Goal: Task Accomplishment & Management: Complete application form

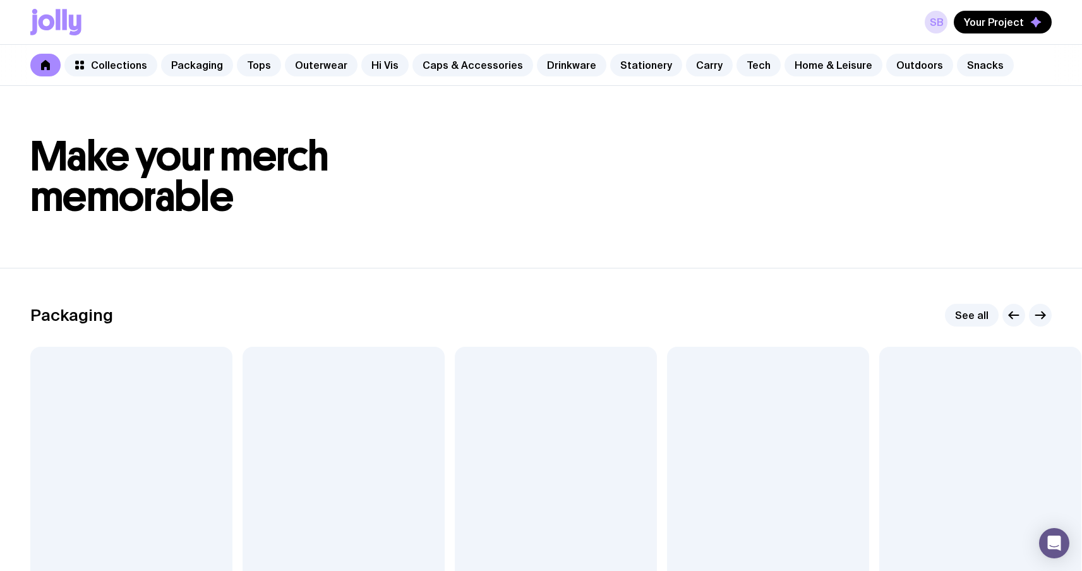
click at [472, 193] on h1 "Make your merch memorable" at bounding box center [540, 176] width 1021 height 81
click at [1004, 30] on button "Your Project" at bounding box center [1002, 22] width 98 height 23
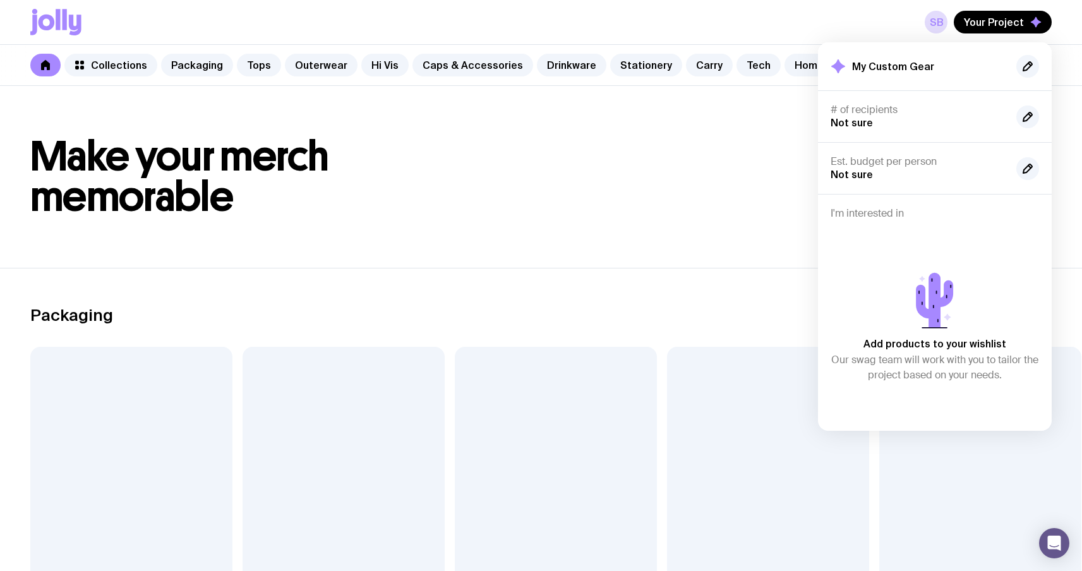
click at [653, 330] on div "Packaging See all Add to wishlist View Sticker Sheet From $4 Add to wishlist Vi…" at bounding box center [540, 469] width 1021 height 331
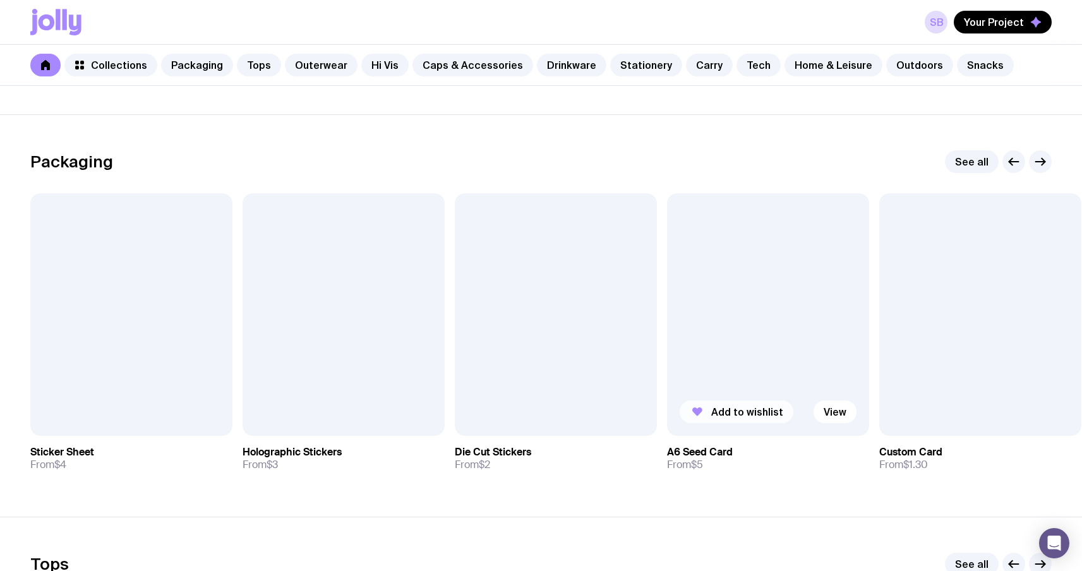
scroll to position [158, 0]
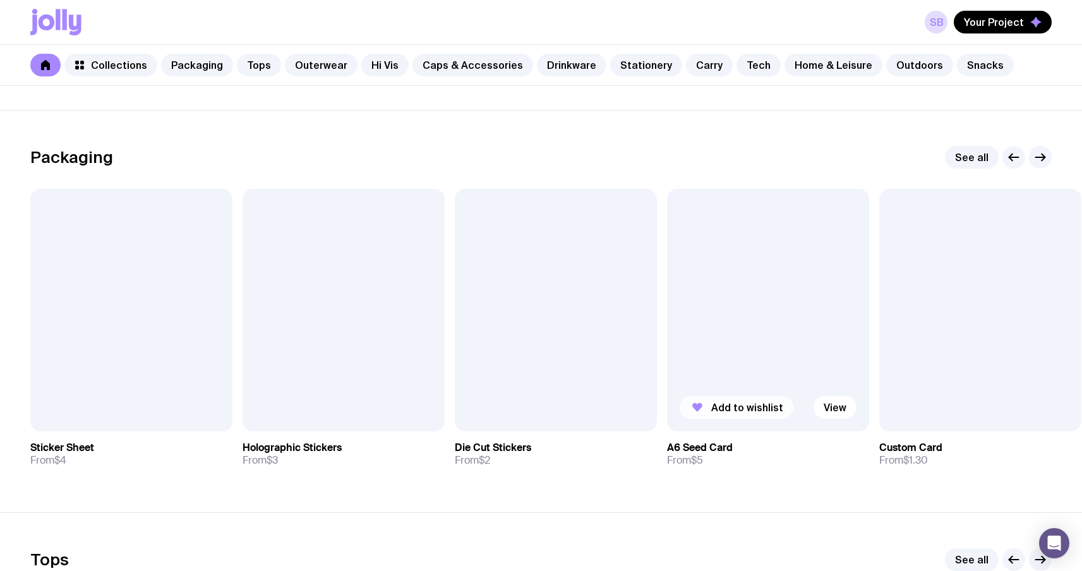
click at [738, 405] on span "Add to wishlist" at bounding box center [747, 407] width 72 height 13
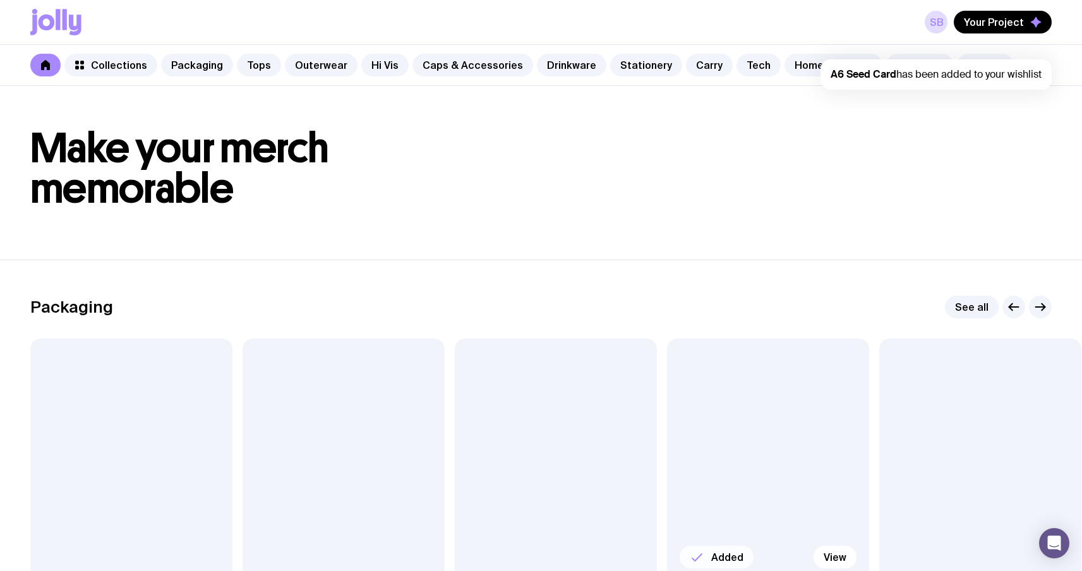
scroll to position [0, 0]
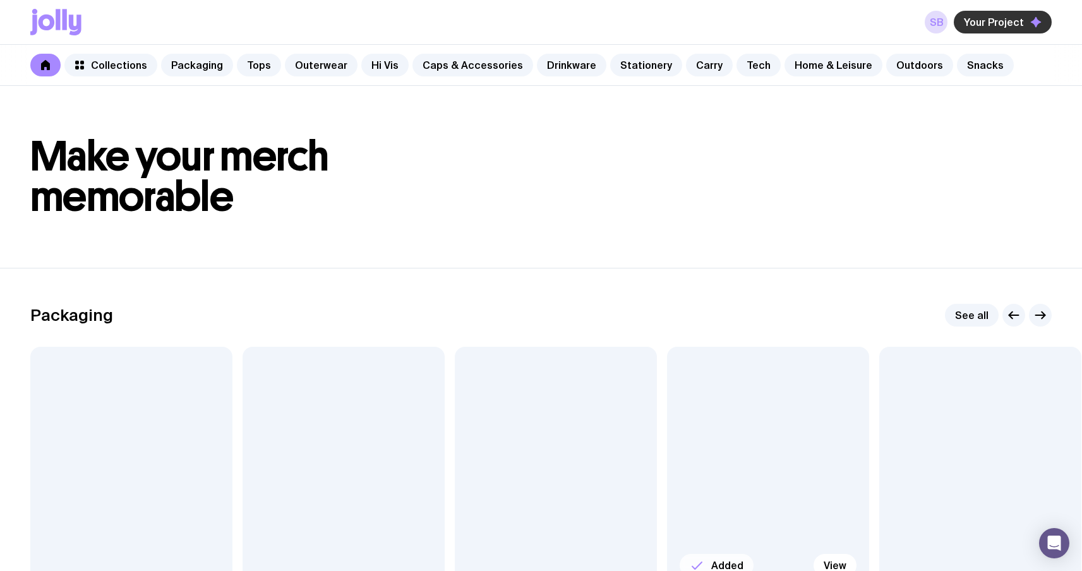
click at [1015, 27] on span "Your Project" at bounding box center [994, 22] width 60 height 13
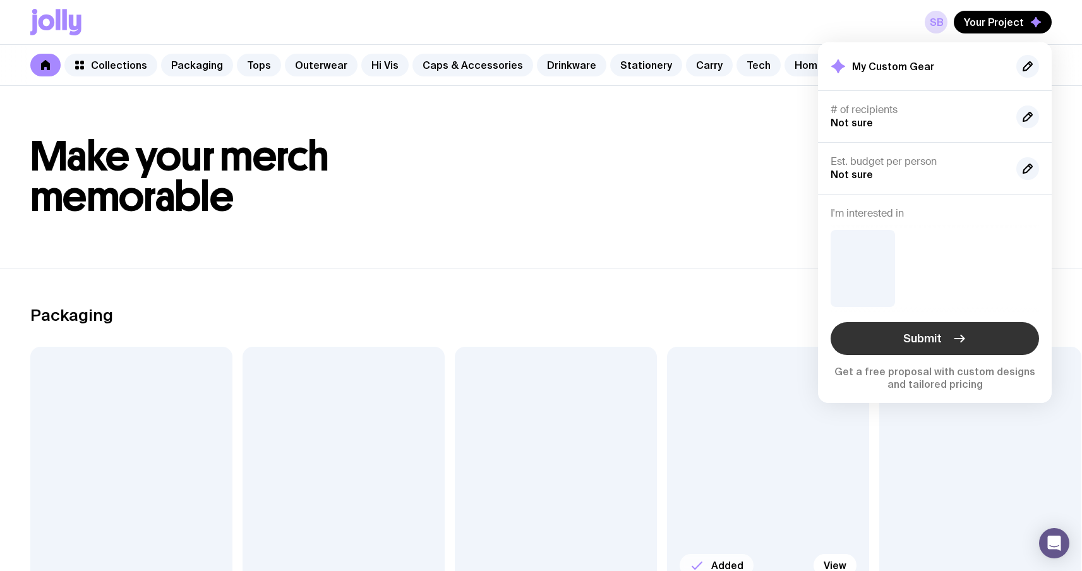
click at [943, 342] on button "Submit" at bounding box center [934, 338] width 208 height 33
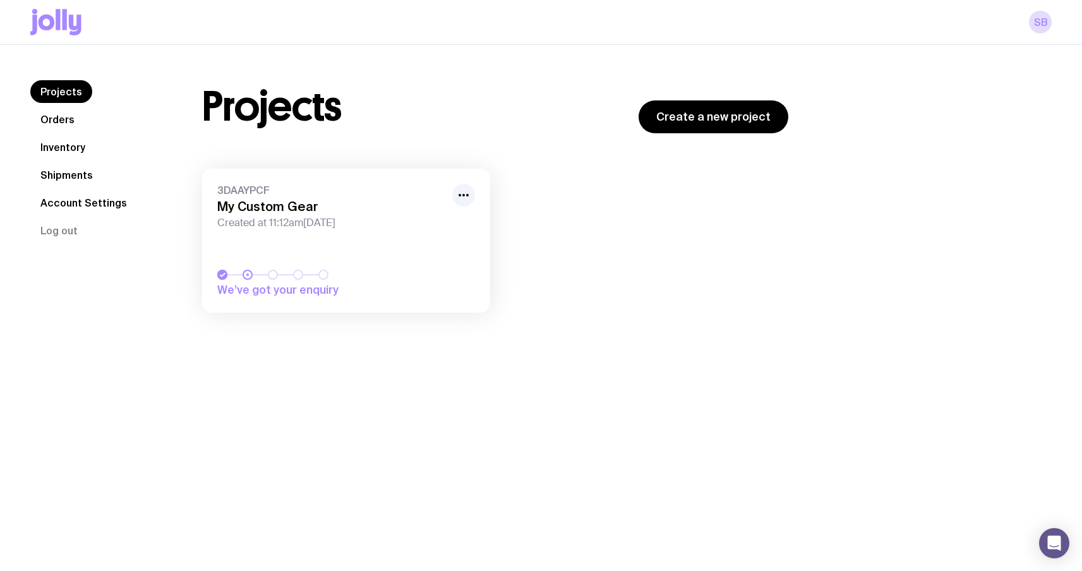
click at [64, 30] on icon at bounding box center [65, 19] width 4 height 21
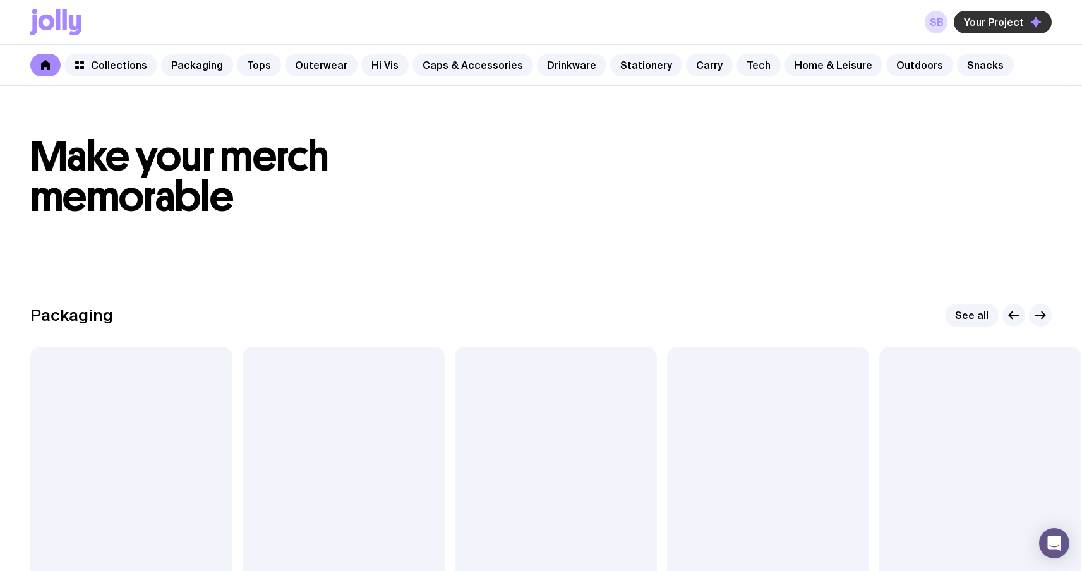
click at [984, 23] on span "Your Project" at bounding box center [994, 22] width 60 height 13
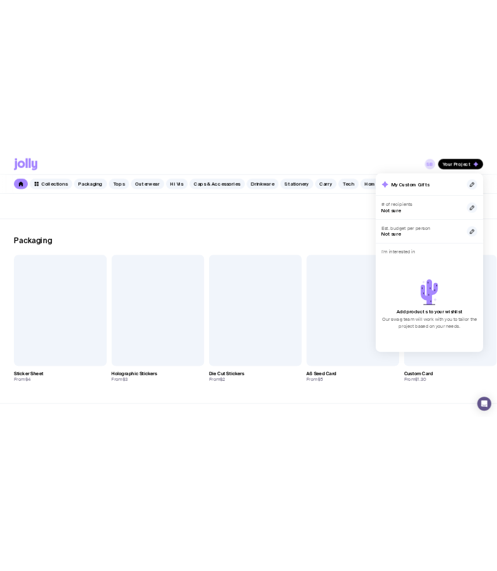
scroll to position [152, 0]
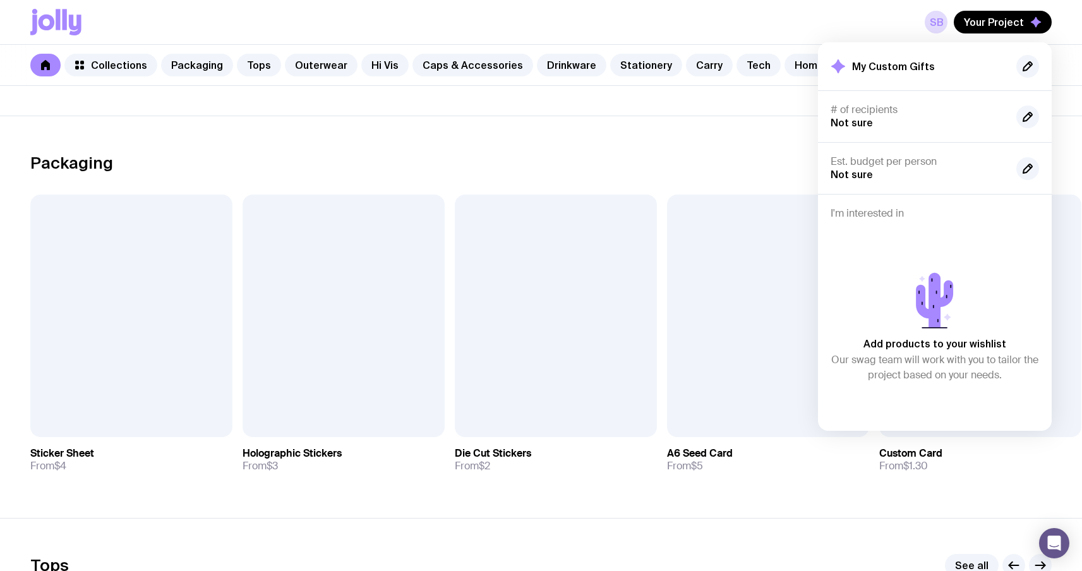
click at [365, 158] on div "Packaging See all" at bounding box center [540, 163] width 1021 height 23
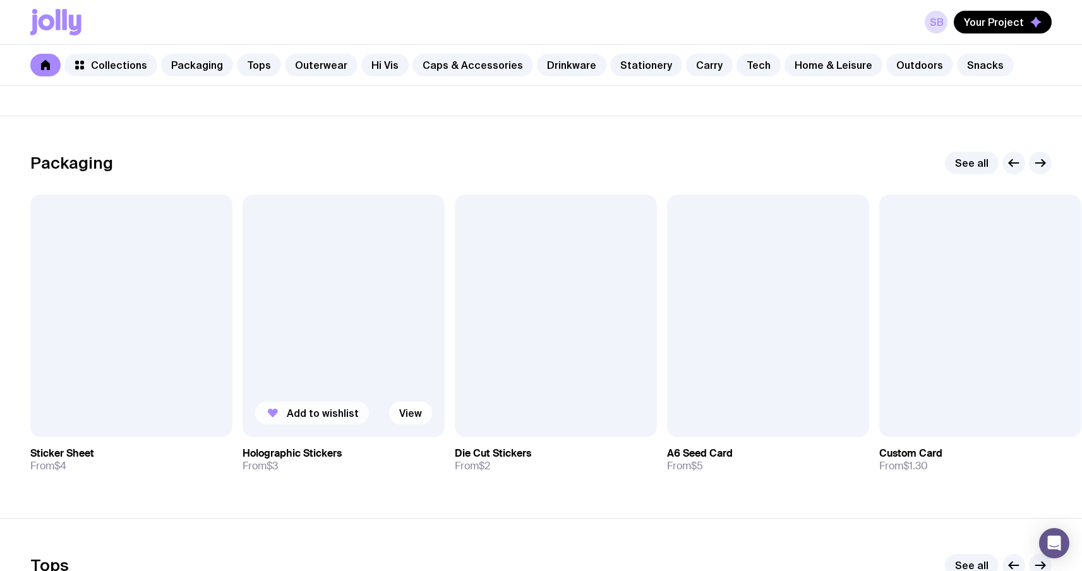
click at [301, 410] on span "Add to wishlist" at bounding box center [323, 413] width 72 height 13
click at [638, 140] on section "Packaging See all Add to wishlist View Sticker Sheet From $4 Added View Hologra…" at bounding box center [541, 317] width 1082 height 402
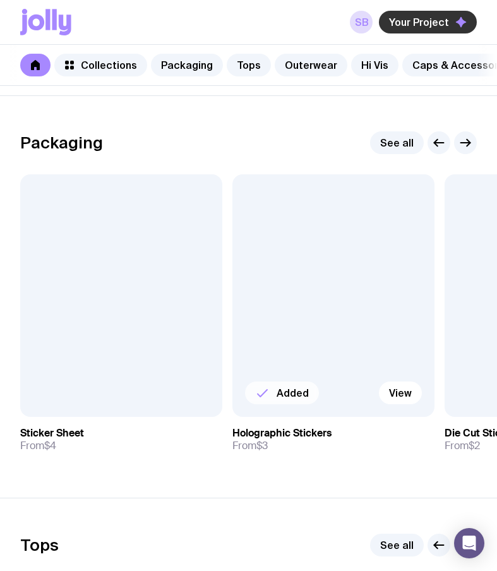
click at [439, 27] on span "Your Project" at bounding box center [419, 22] width 60 height 13
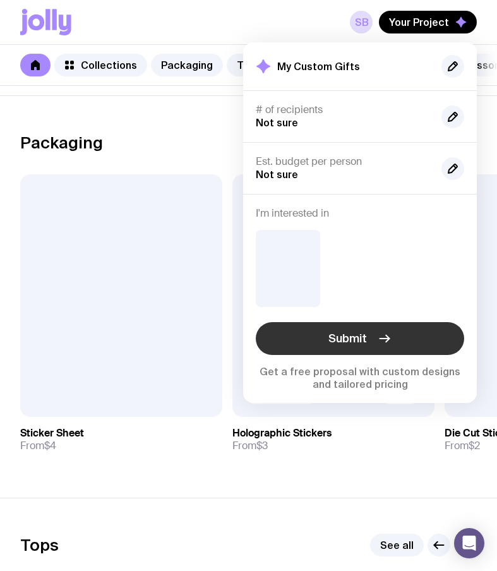
click at [359, 337] on span "Submit" at bounding box center [347, 338] width 39 height 15
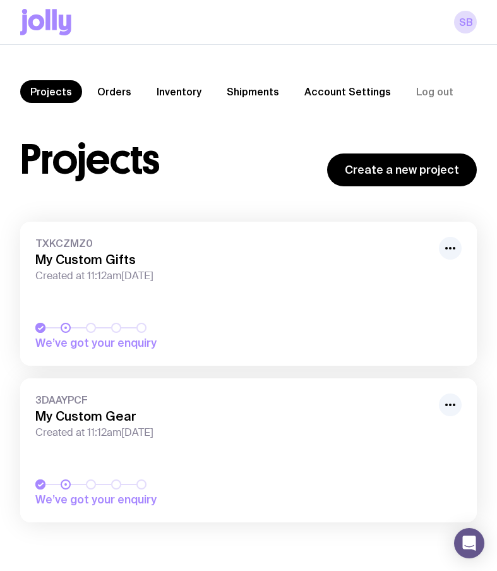
click at [36, 27] on icon at bounding box center [36, 23] width 16 height 16
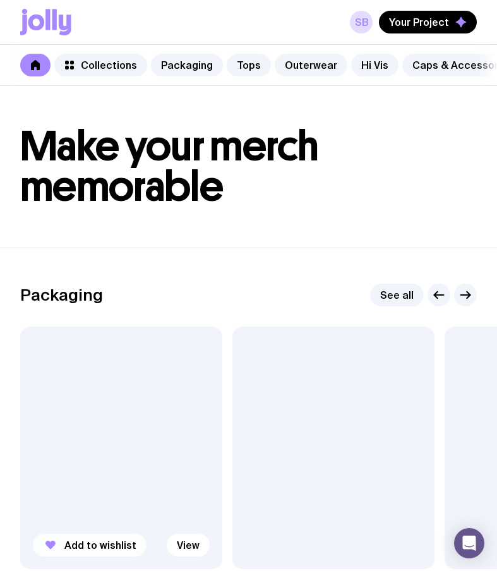
click at [90, 545] on button "Add to wishlist" at bounding box center [90, 545] width 114 height 23
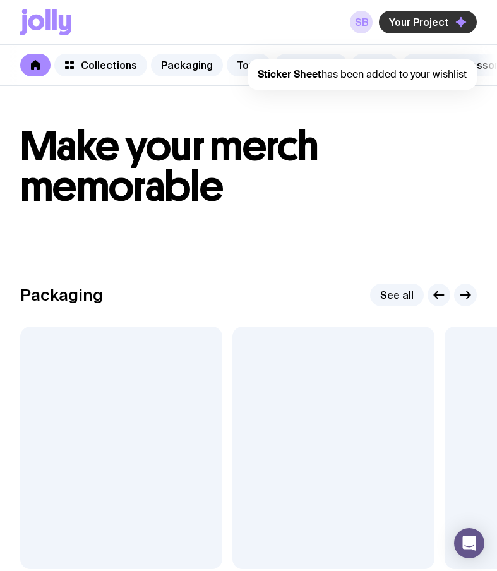
click at [424, 30] on button "Your Project" at bounding box center [428, 22] width 98 height 23
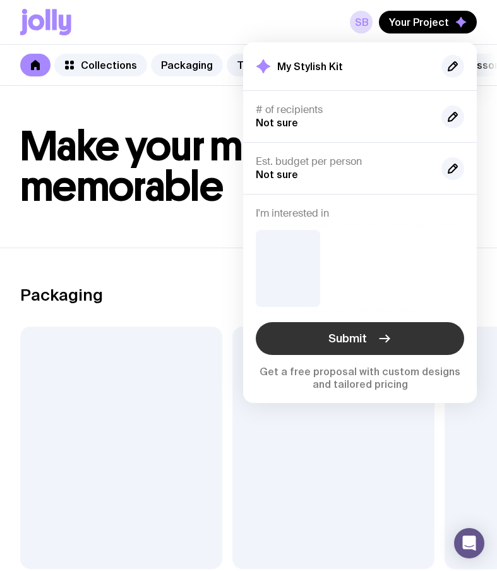
click at [362, 337] on span "Submit" at bounding box center [347, 338] width 39 height 15
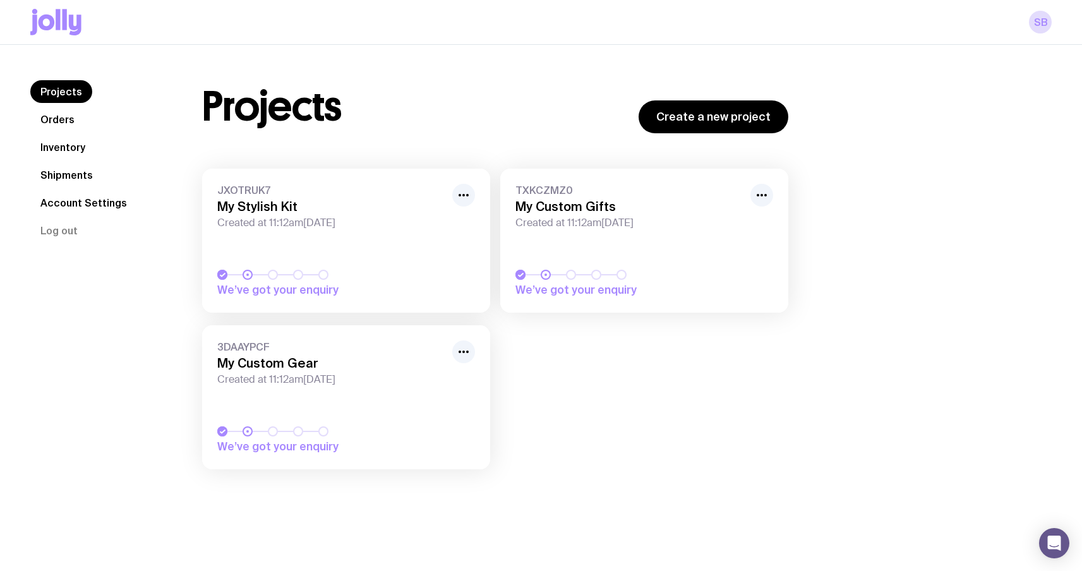
click at [49, 89] on link "Projects" at bounding box center [61, 91] width 62 height 23
click at [1040, 25] on link "SB" at bounding box center [1040, 22] width 23 height 23
click at [61, 39] on div "SB" at bounding box center [540, 22] width 1021 height 44
click at [61, 32] on icon at bounding box center [55, 22] width 51 height 27
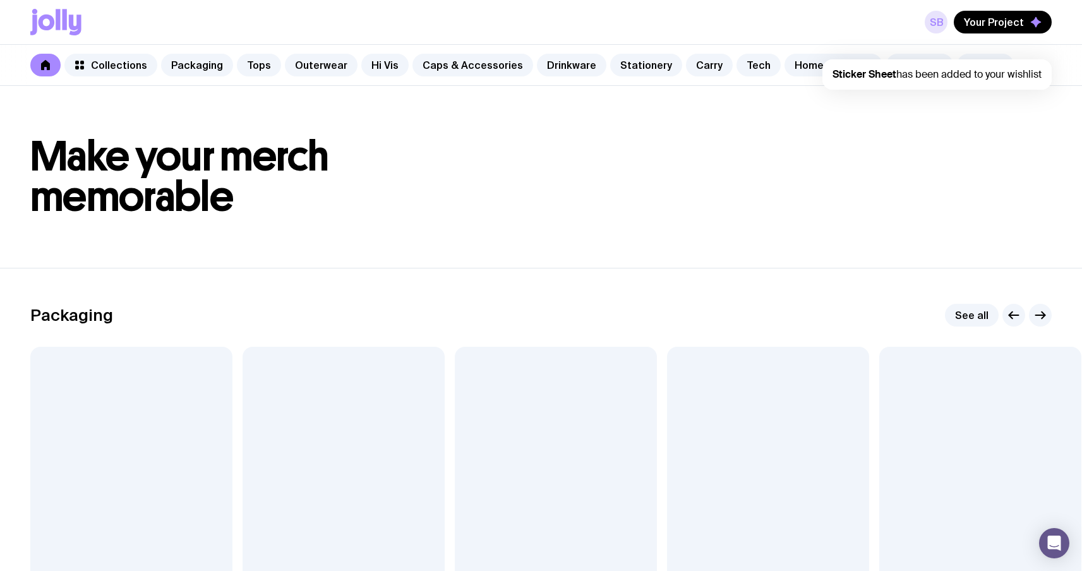
click at [938, 23] on link "SB" at bounding box center [935, 22] width 23 height 23
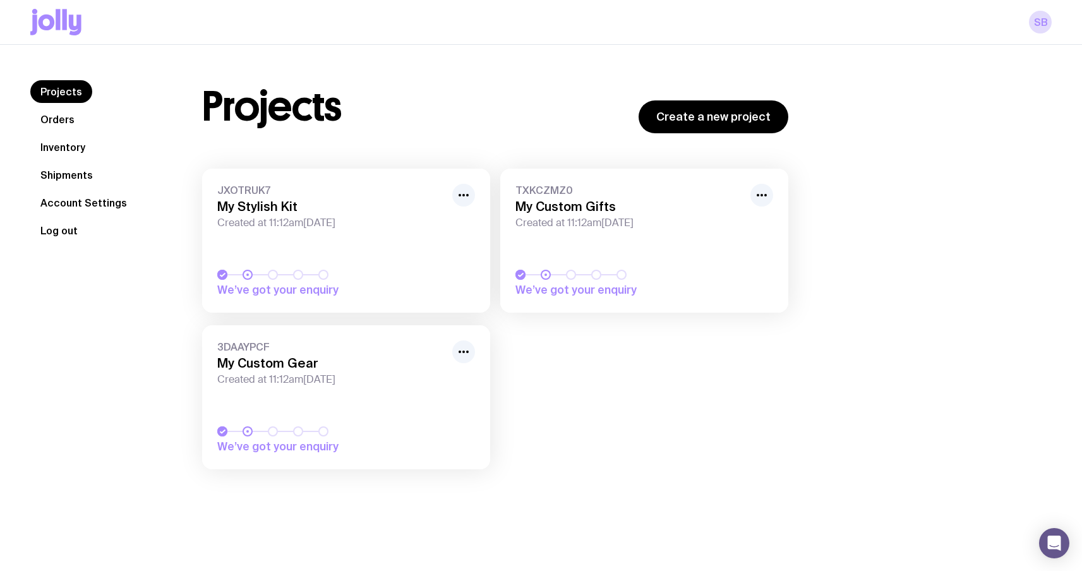
click at [54, 225] on button "Log out" at bounding box center [58, 230] width 57 height 23
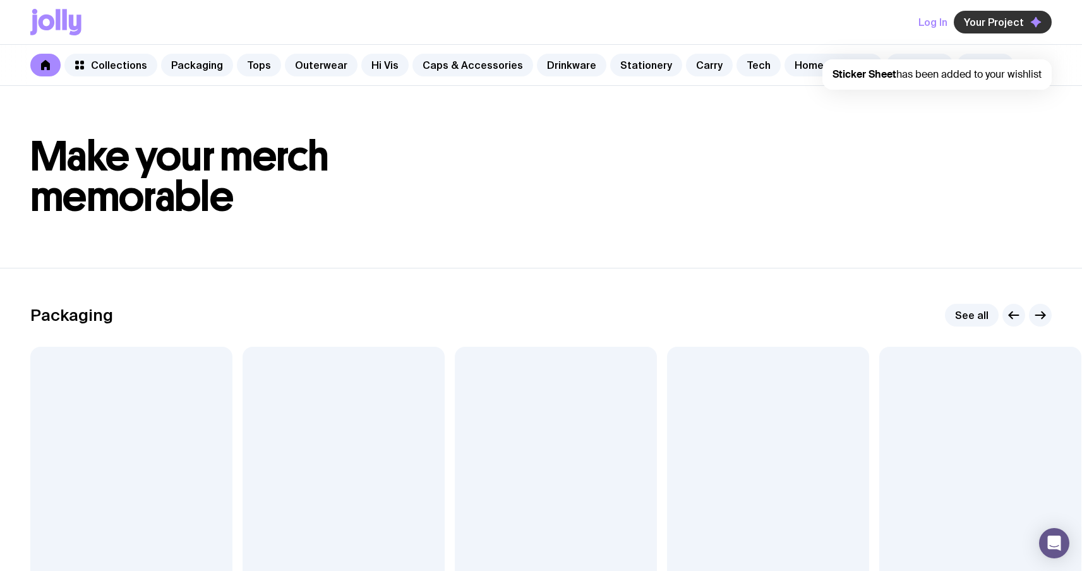
click at [989, 26] on span "Your Project" at bounding box center [994, 22] width 60 height 13
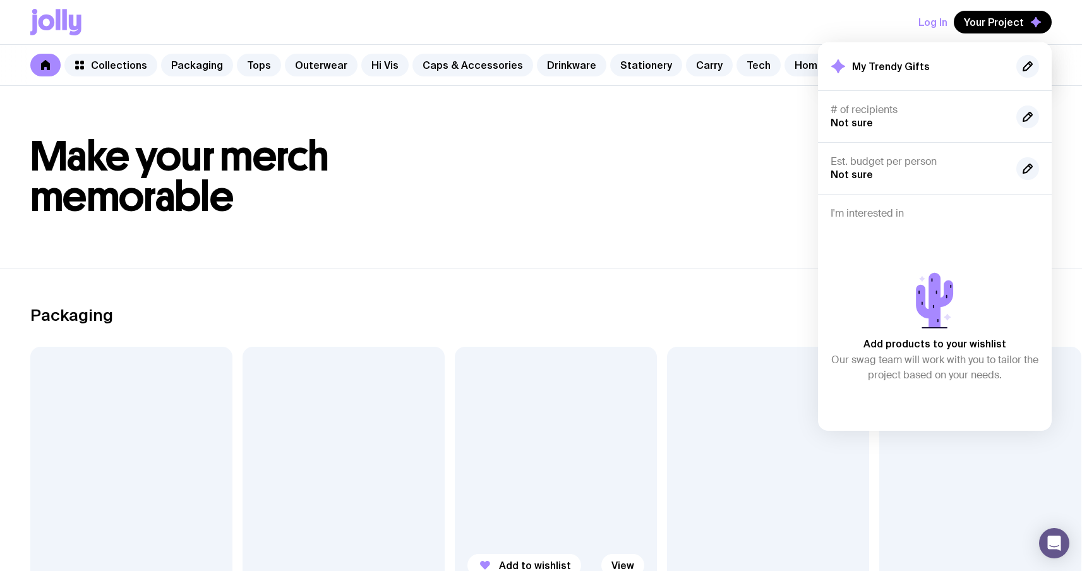
scroll to position [36, 0]
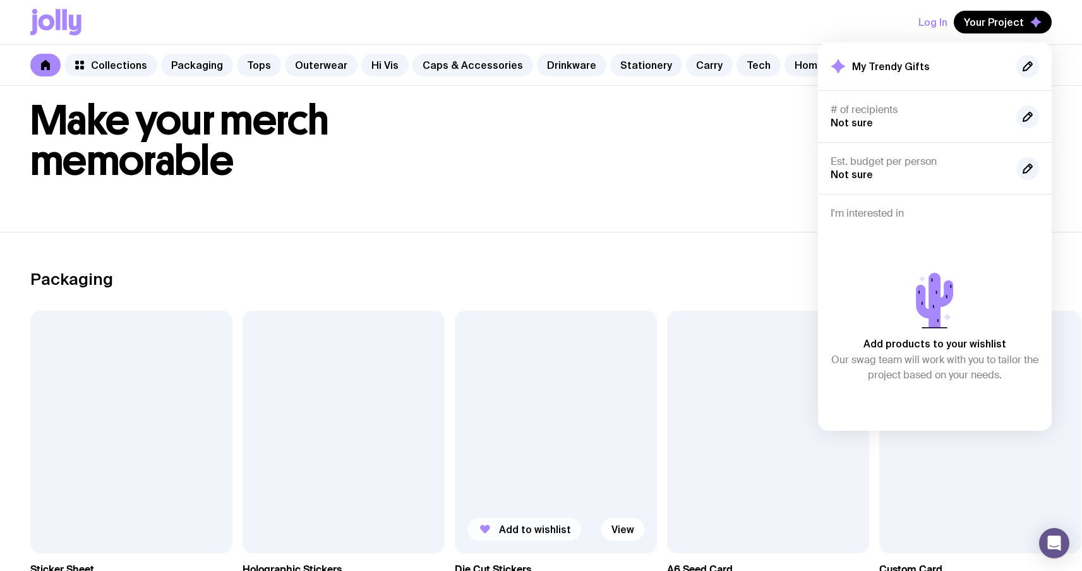
click at [542, 533] on span "Add to wishlist" at bounding box center [535, 529] width 72 height 13
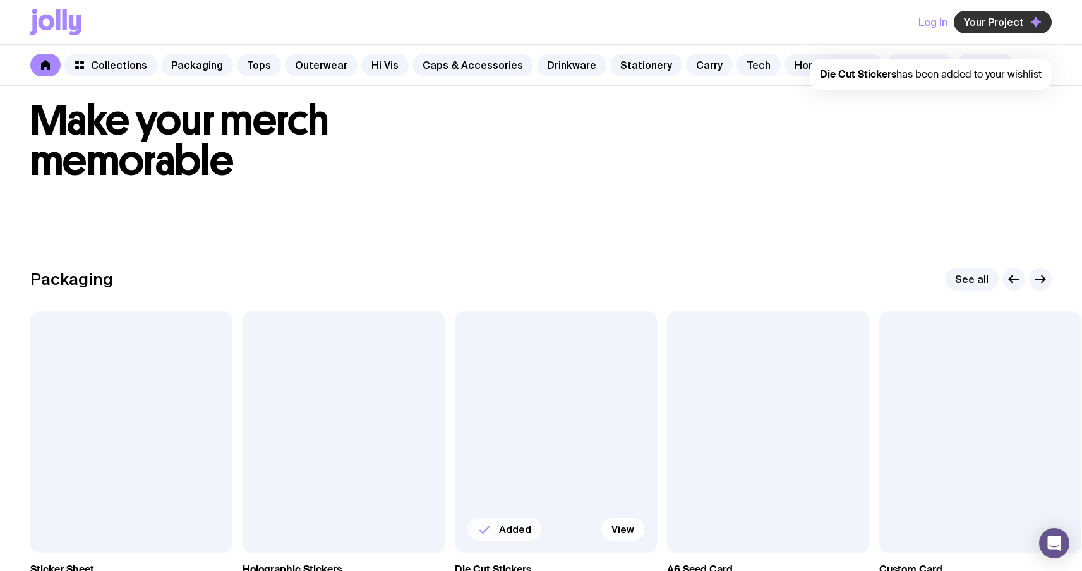
click at [996, 26] on span "Your Project" at bounding box center [994, 22] width 60 height 13
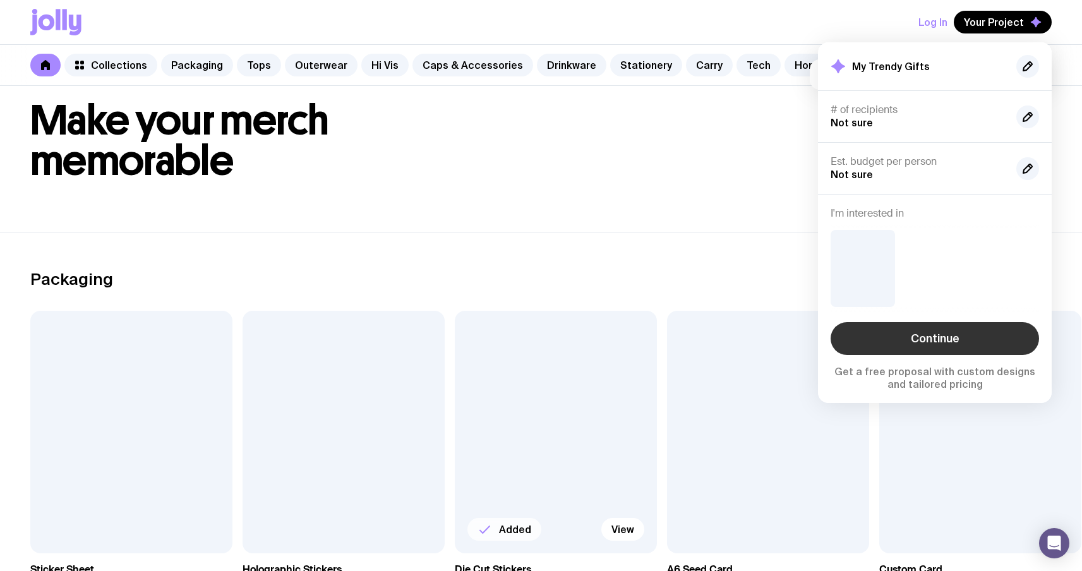
click at [904, 344] on link "Continue" at bounding box center [934, 338] width 208 height 33
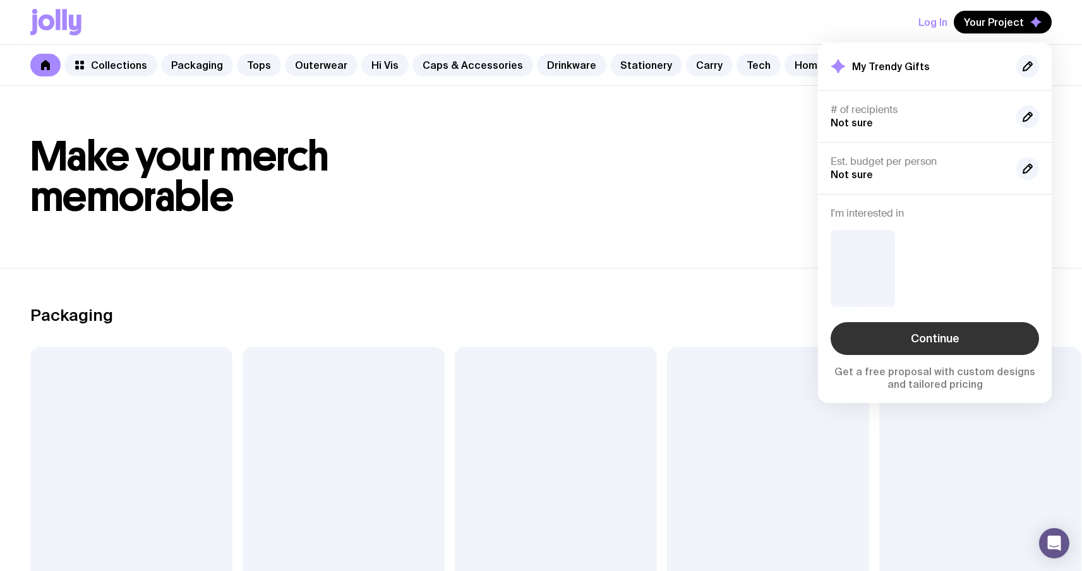
click at [935, 340] on link "Continue" at bounding box center [934, 338] width 208 height 33
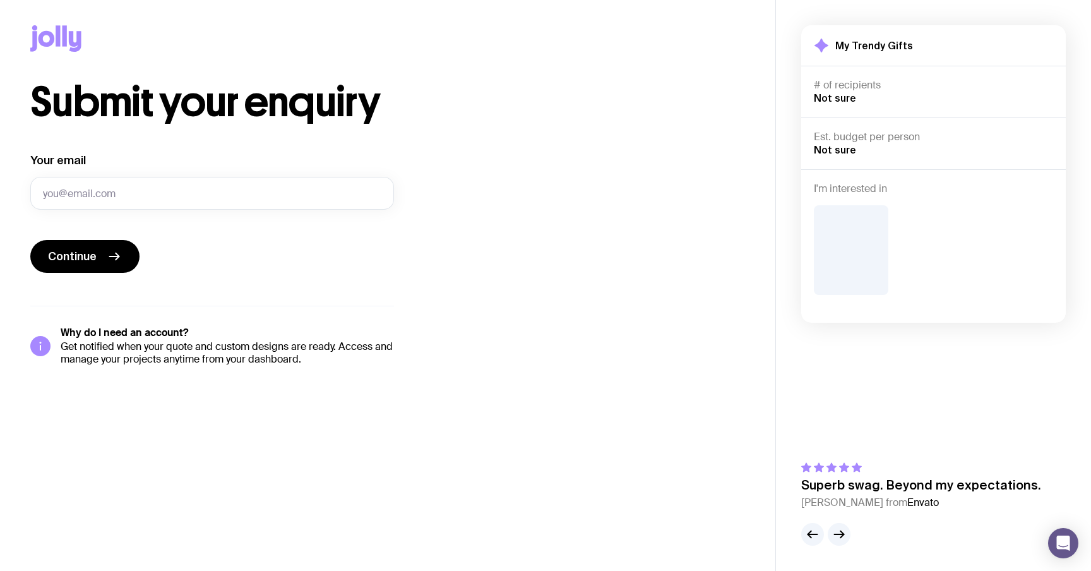
click at [52, 33] on icon at bounding box center [47, 39] width 16 height 16
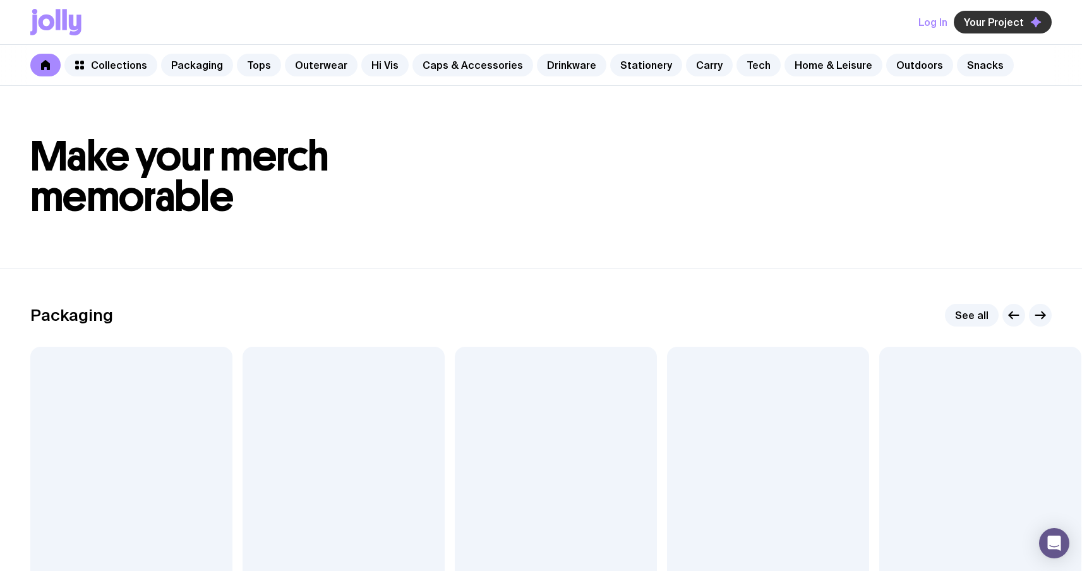
click at [979, 20] on span "Your Project" at bounding box center [994, 22] width 60 height 13
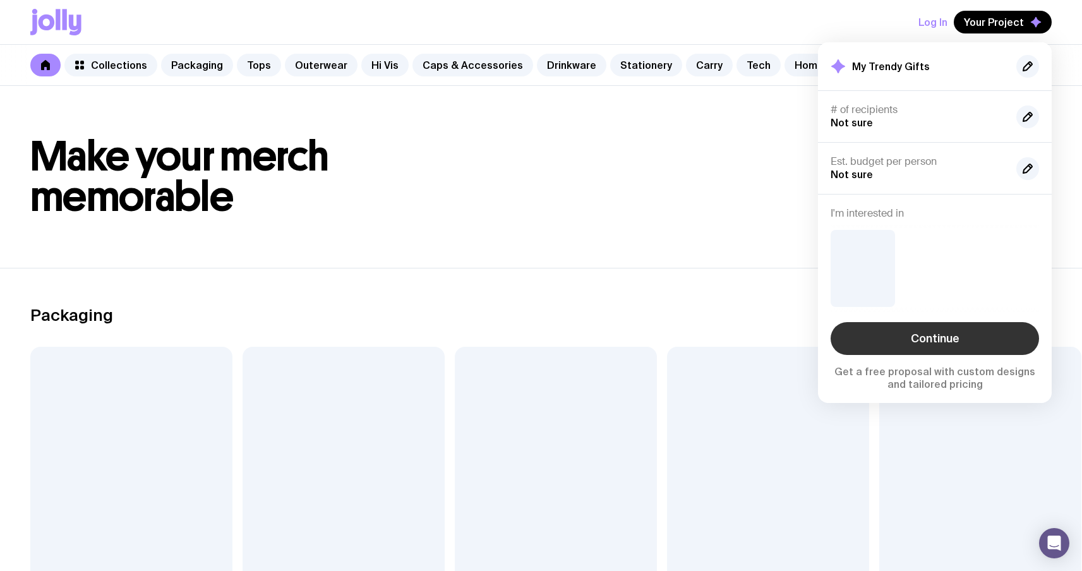
click at [942, 345] on link "Continue" at bounding box center [934, 338] width 208 height 33
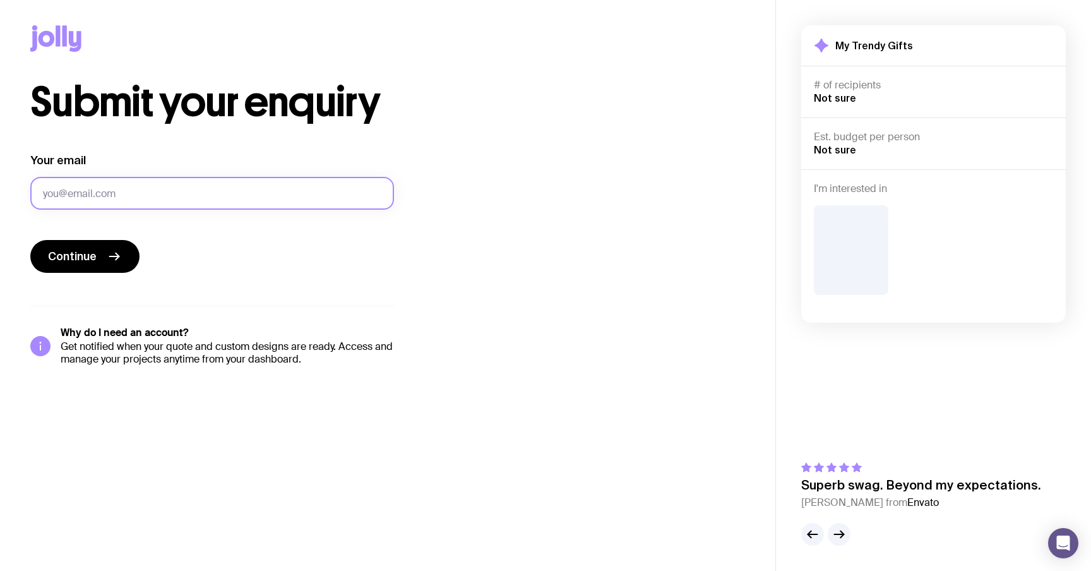
click at [198, 205] on input "Your email" at bounding box center [212, 193] width 364 height 33
type input "sergbrikov@gmail.com"
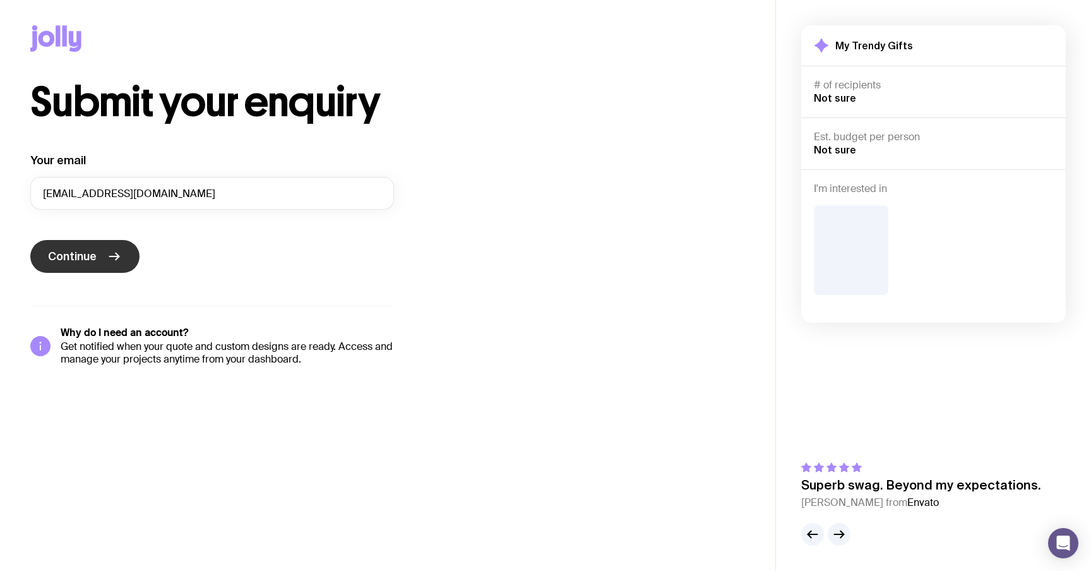
click at [117, 256] on icon "submit" at bounding box center [114, 256] width 9 height 0
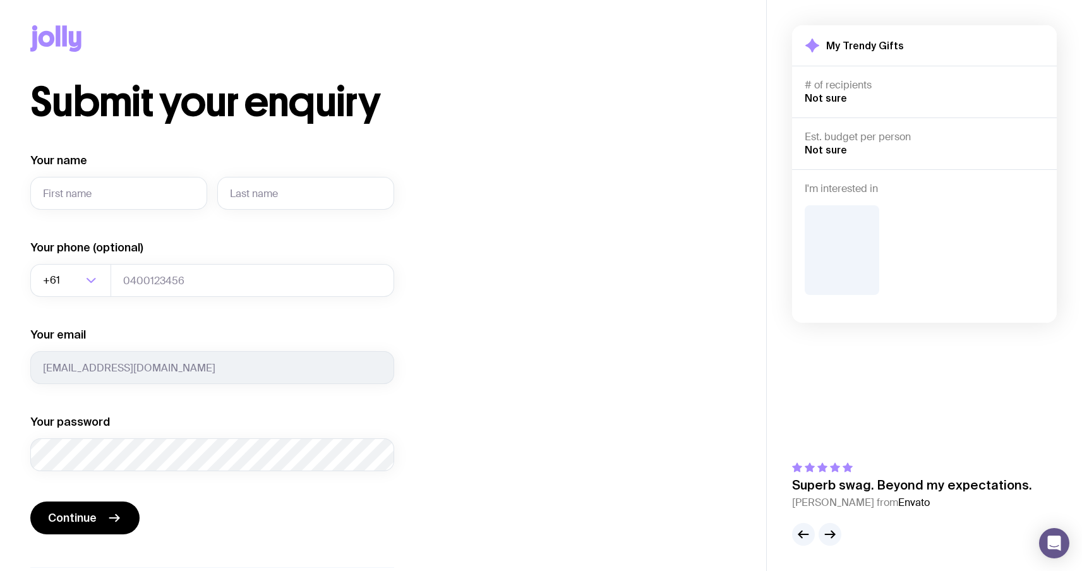
click at [61, 39] on icon at bounding box center [55, 38] width 51 height 27
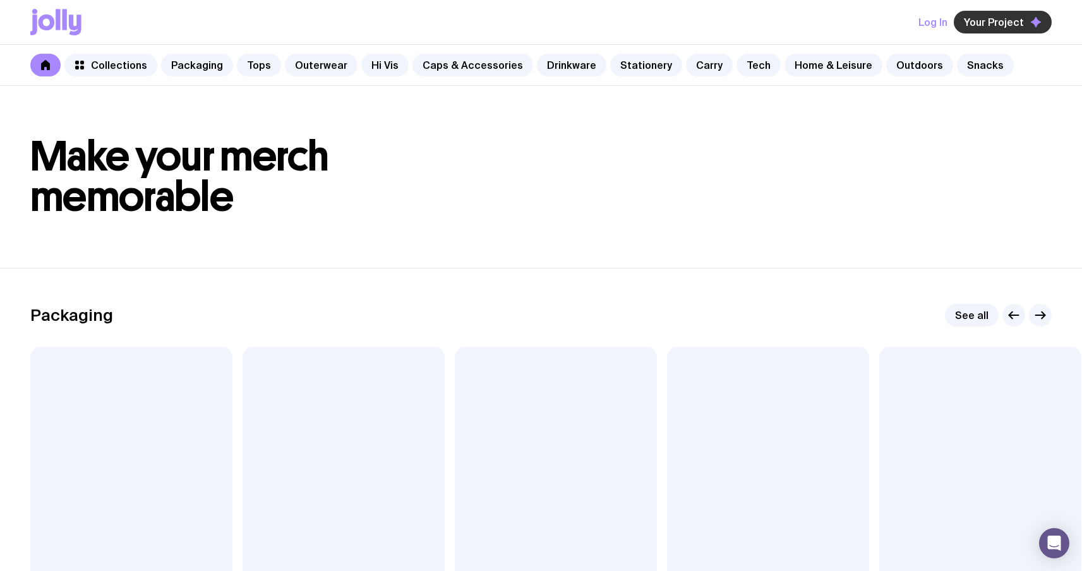
click at [1004, 24] on span "Your Project" at bounding box center [994, 22] width 60 height 13
